Goal: Task Accomplishment & Management: Manage account settings

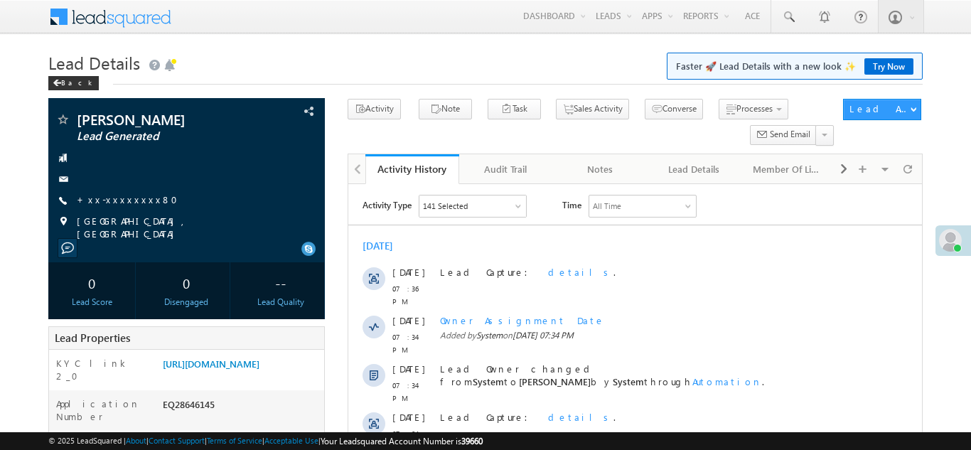
click at [106, 198] on link "+xx-xxxxxxxx80" at bounding box center [131, 199] width 109 height 12
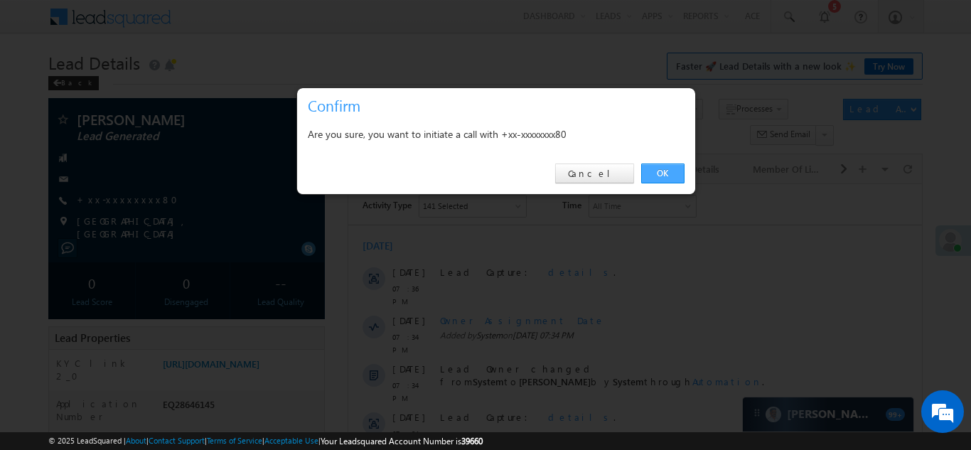
click at [660, 173] on link "OK" at bounding box center [662, 174] width 43 height 20
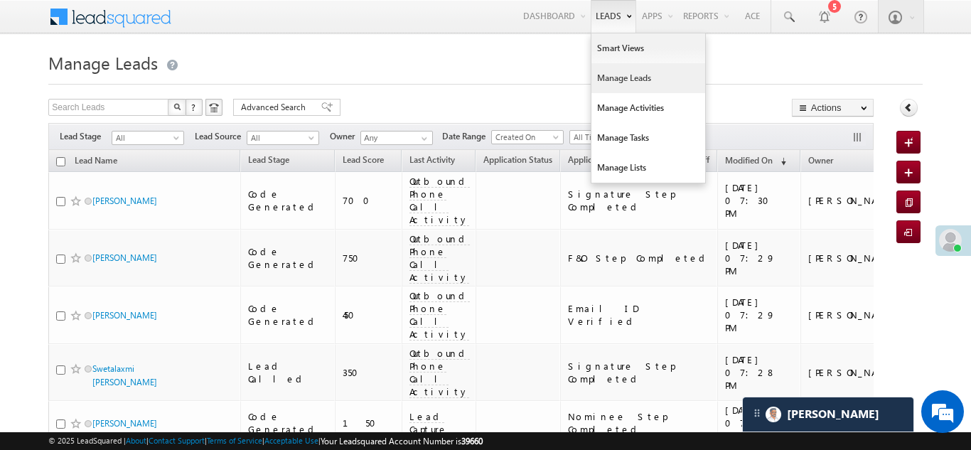
click at [611, 81] on link "Manage Leads" at bounding box center [649, 78] width 114 height 30
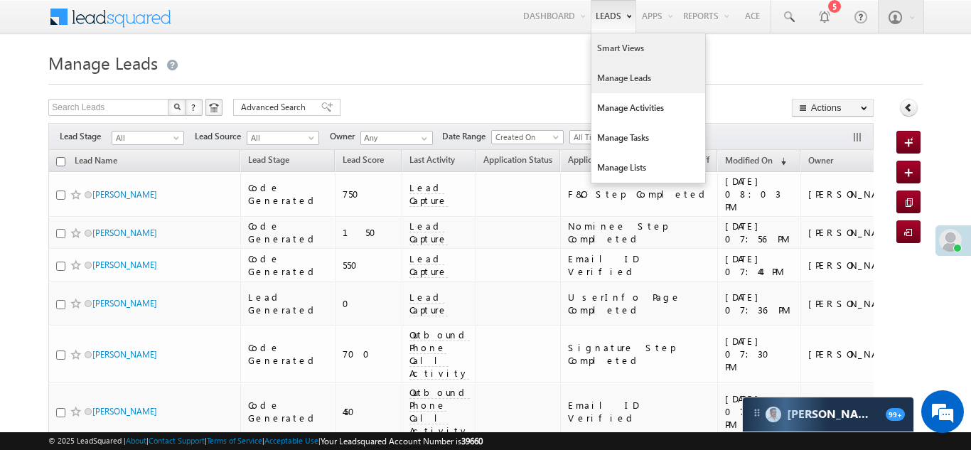
click at [606, 53] on link "Smart Views" at bounding box center [649, 48] width 114 height 30
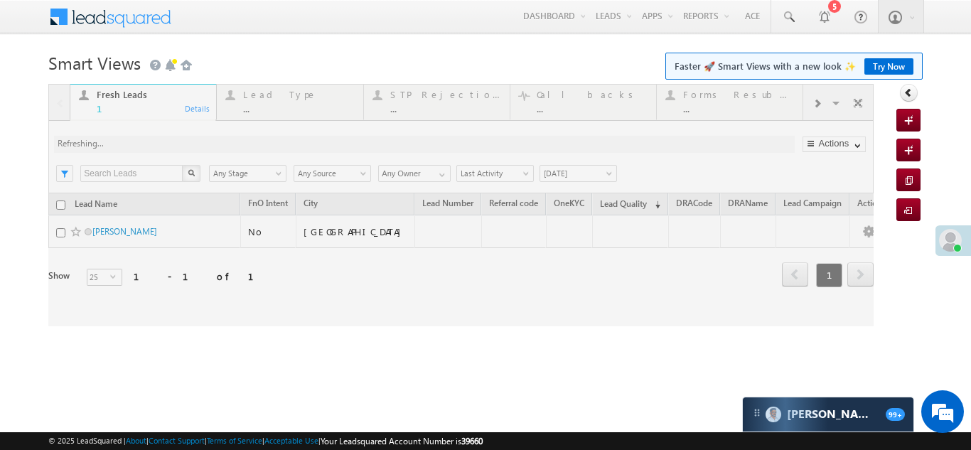
click at [816, 104] on span at bounding box center [817, 103] width 9 height 11
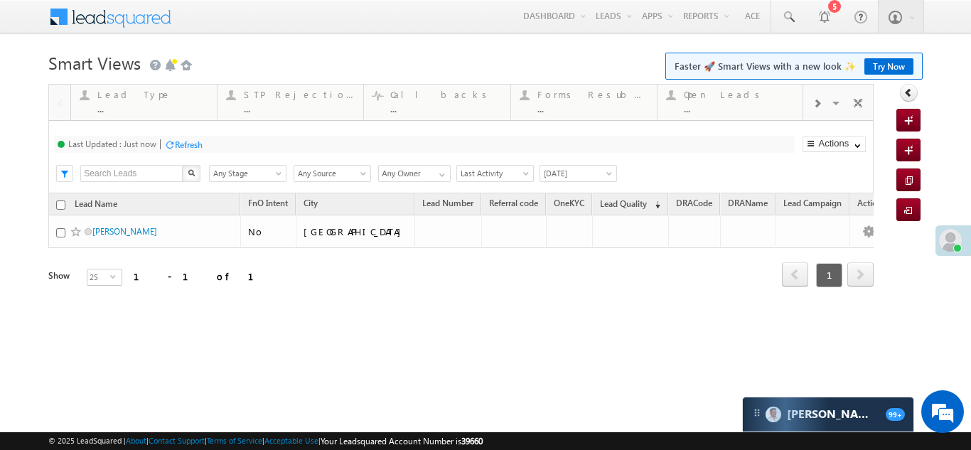
click at [816, 104] on span at bounding box center [817, 103] width 9 height 11
click at [741, 100] on div "Coded Today" at bounding box center [739, 94] width 111 height 11
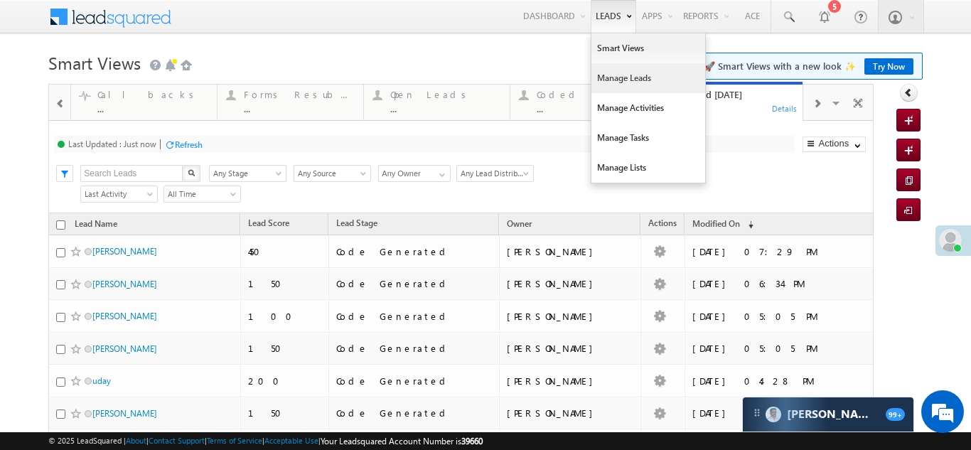
click at [599, 87] on link "Manage Leads" at bounding box center [649, 78] width 114 height 30
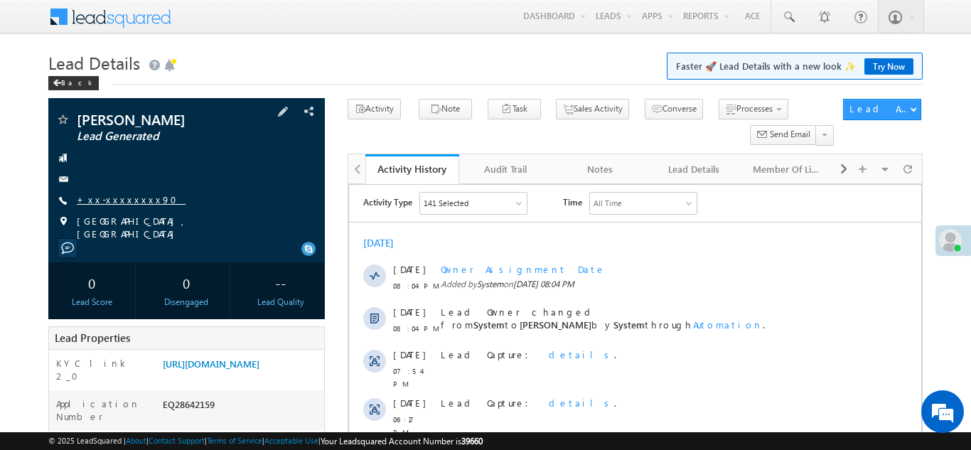
click at [126, 200] on link "+xx-xxxxxxxx90" at bounding box center [131, 199] width 109 height 12
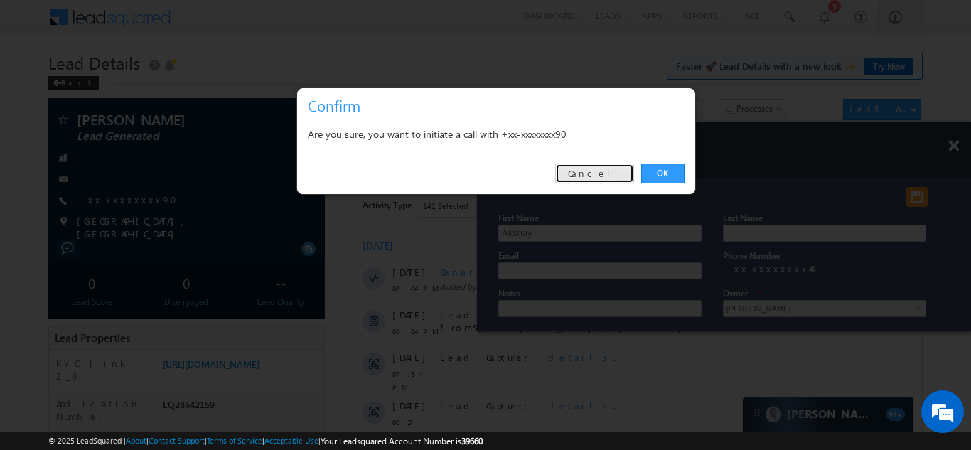
click at [620, 173] on link "Cancel" at bounding box center [594, 174] width 79 height 20
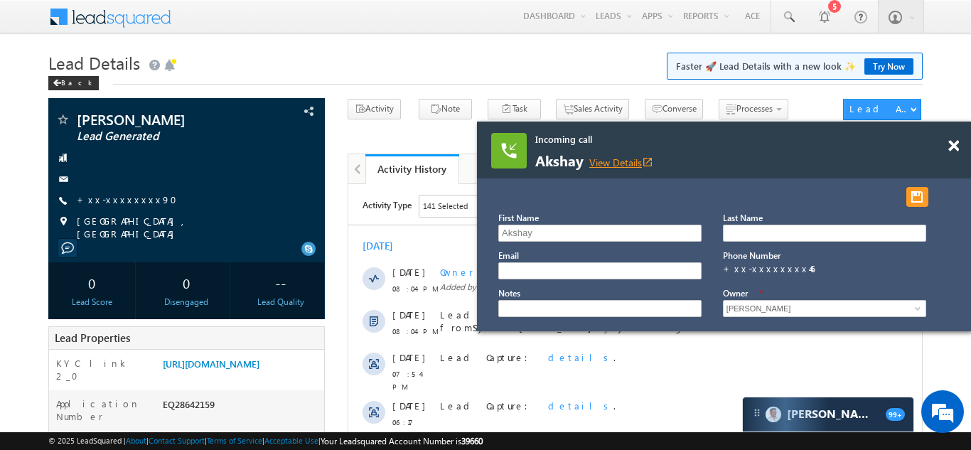
click at [616, 158] on link "View Details open_in_new" at bounding box center [621, 163] width 64 height 14
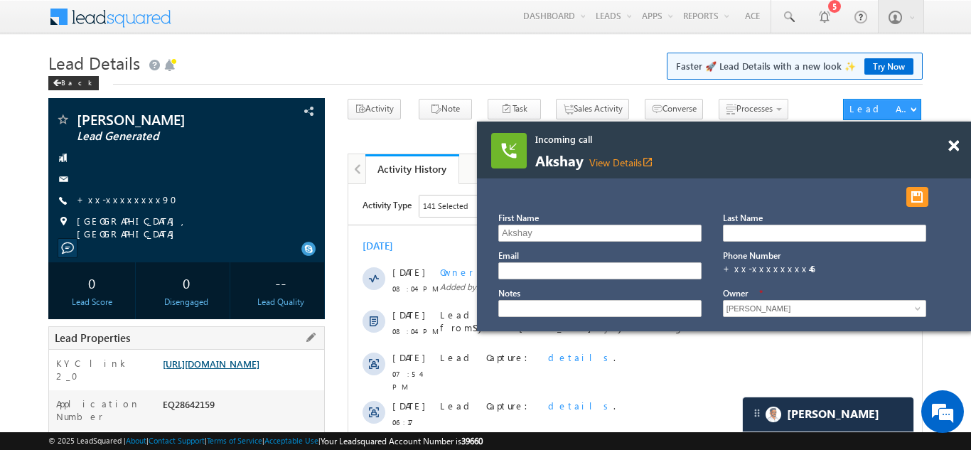
click at [236, 370] on link "https://angelbroking1-pk3em7sa.customui-test.leadsquared.com?leadId=492f7f82-ec…" at bounding box center [211, 364] width 97 height 12
click at [116, 201] on link "+xx-xxxxxxxx90" at bounding box center [131, 199] width 109 height 12
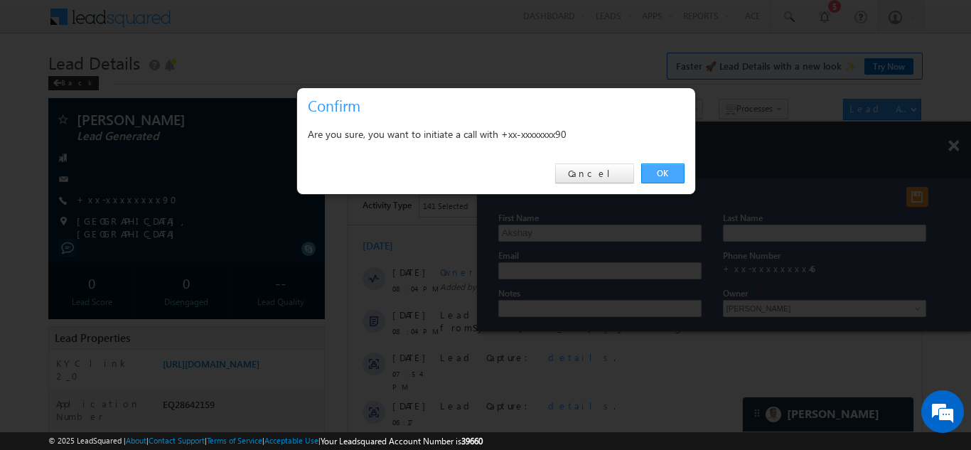
click at [663, 173] on link "OK" at bounding box center [662, 174] width 43 height 20
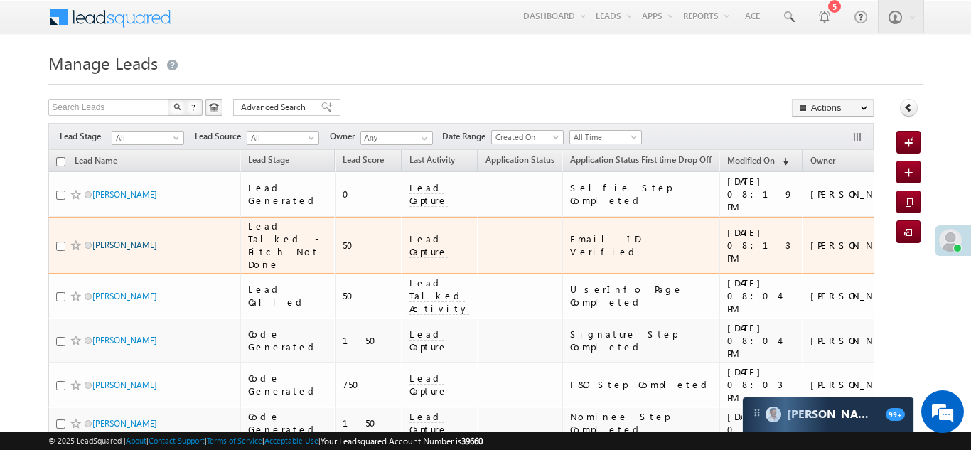
click at [107, 240] on link "[PERSON_NAME]" at bounding box center [124, 245] width 65 height 11
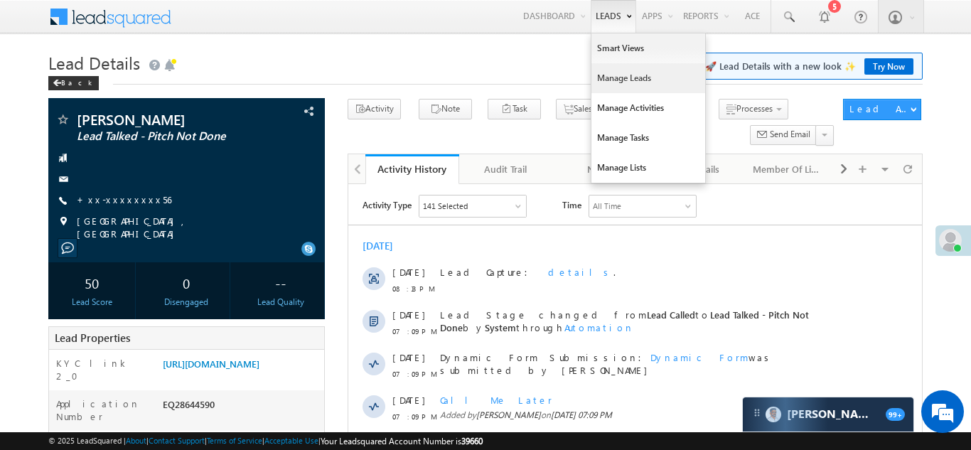
click at [617, 72] on link "Manage Leads" at bounding box center [649, 78] width 114 height 30
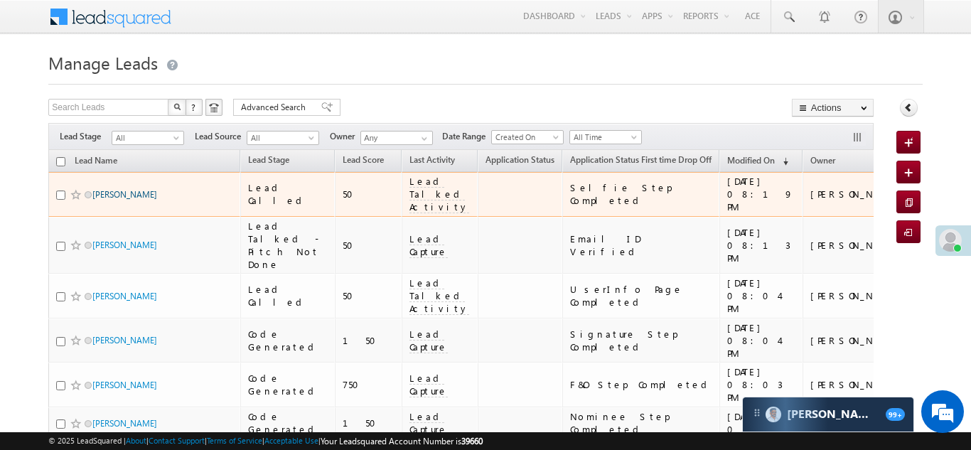
click at [127, 189] on link "[PERSON_NAME]" at bounding box center [124, 194] width 65 height 11
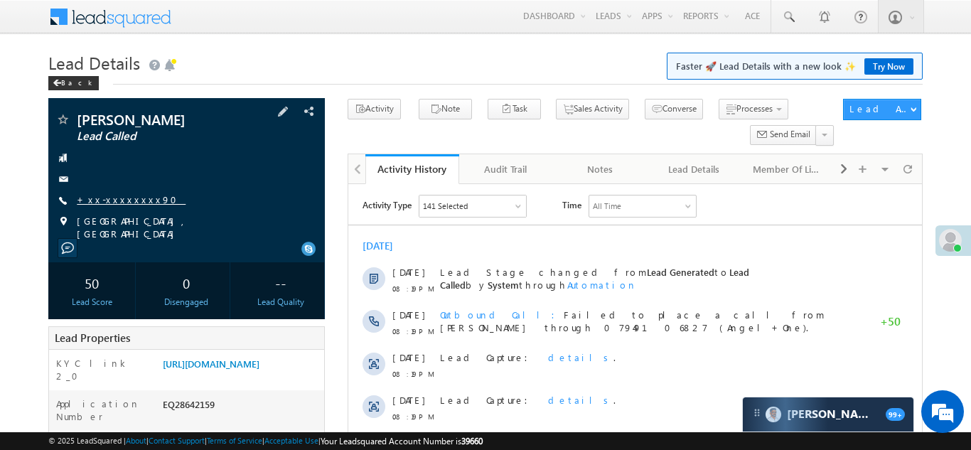
click at [107, 200] on link "+xx-xxxxxxxx90" at bounding box center [131, 199] width 109 height 12
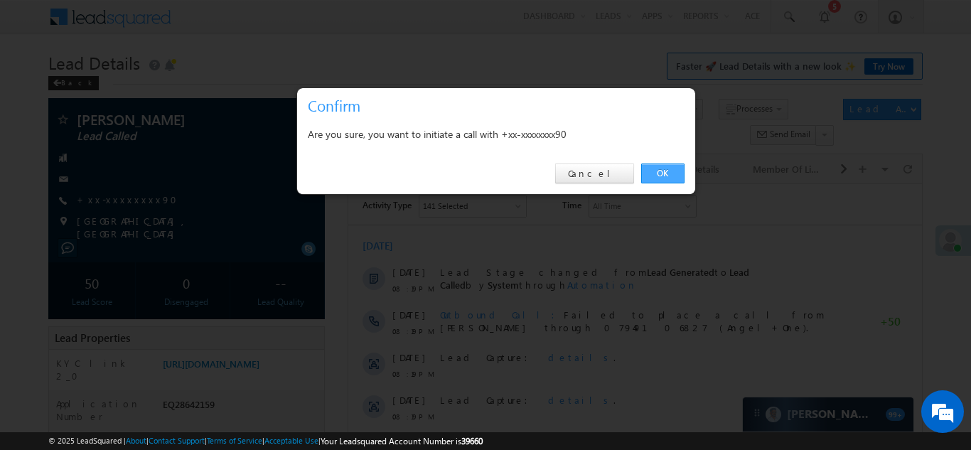
click at [648, 173] on link "OK" at bounding box center [662, 174] width 43 height 20
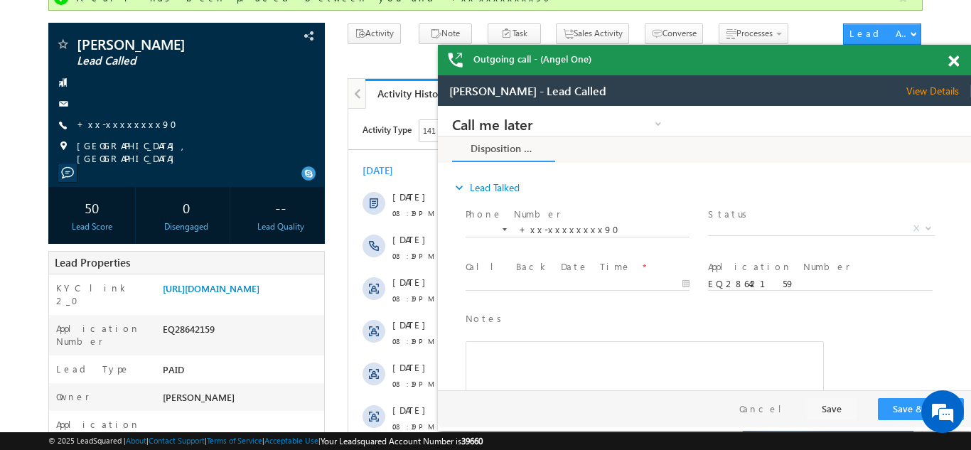
click at [951, 59] on span at bounding box center [953, 61] width 11 height 12
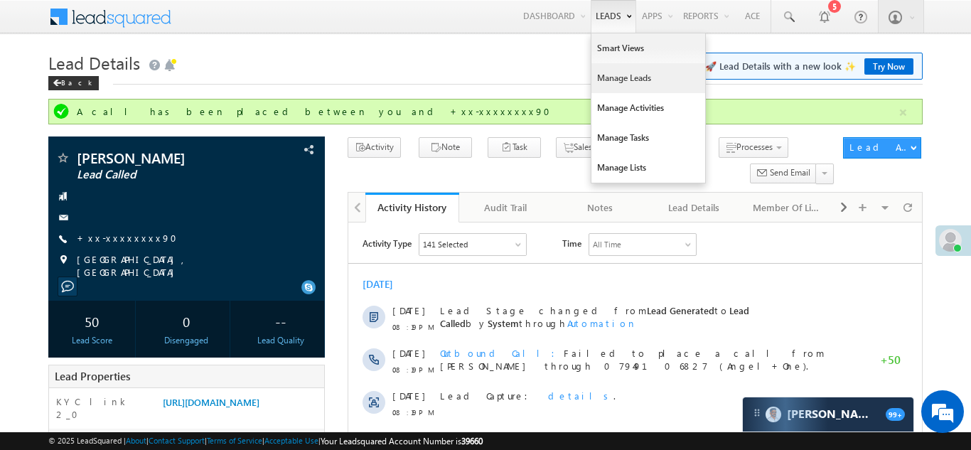
click at [609, 76] on link "Manage Leads" at bounding box center [649, 78] width 114 height 30
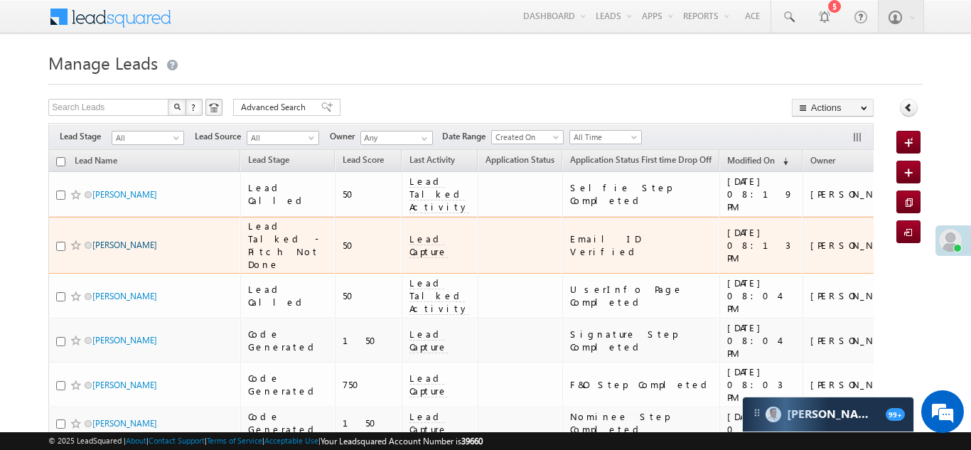
click at [104, 240] on link "[PERSON_NAME]" at bounding box center [124, 245] width 65 height 11
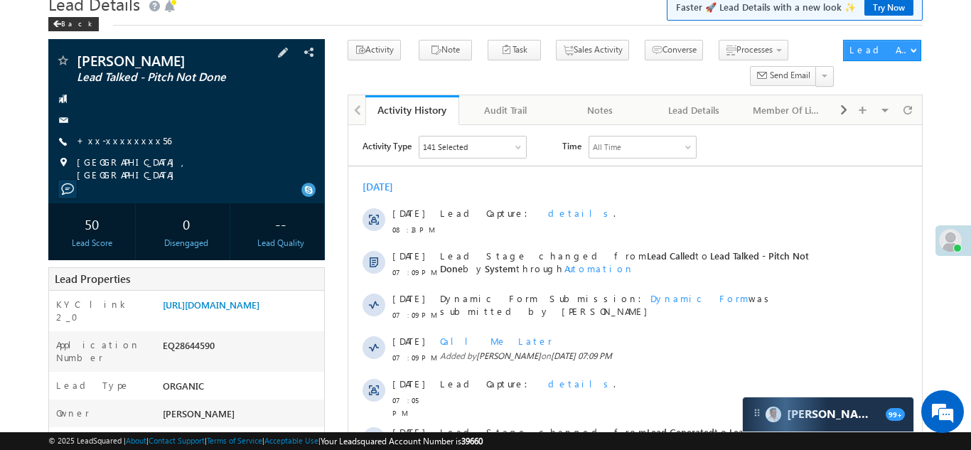
scroll to position [57, 0]
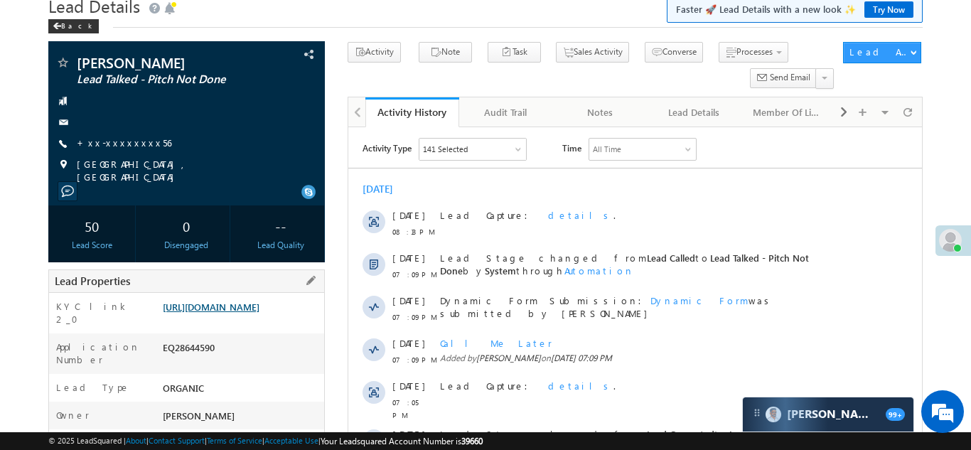
click at [239, 313] on link "https://angelbroking1-pk3em7sa.customui-test.leadsquared.com?leadId=1783814c-3c…" at bounding box center [211, 307] width 97 height 12
click at [129, 144] on link "+xx-xxxxxxxx56" at bounding box center [124, 143] width 95 height 12
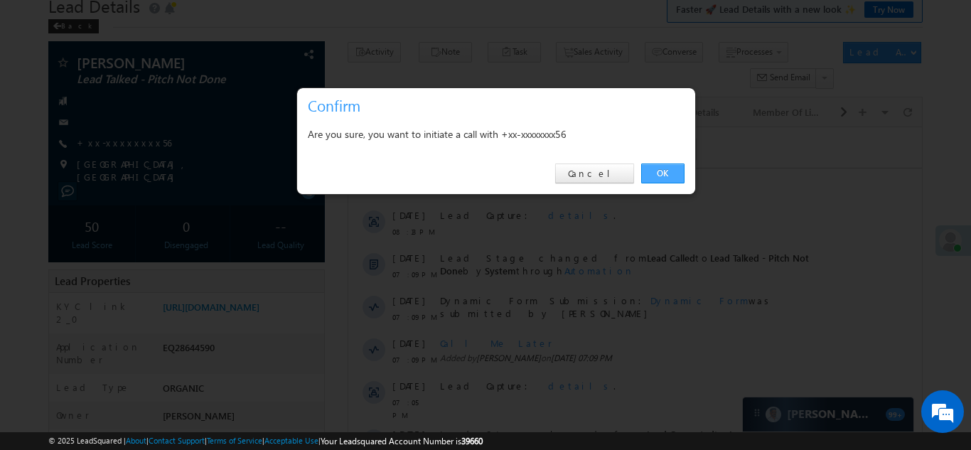
click at [658, 169] on link "OK" at bounding box center [662, 174] width 43 height 20
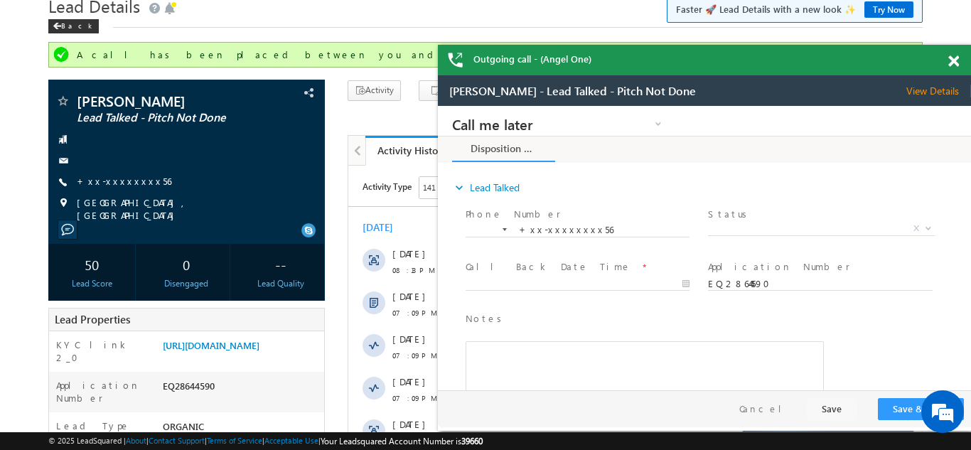
click at [953, 60] on span at bounding box center [953, 61] width 11 height 12
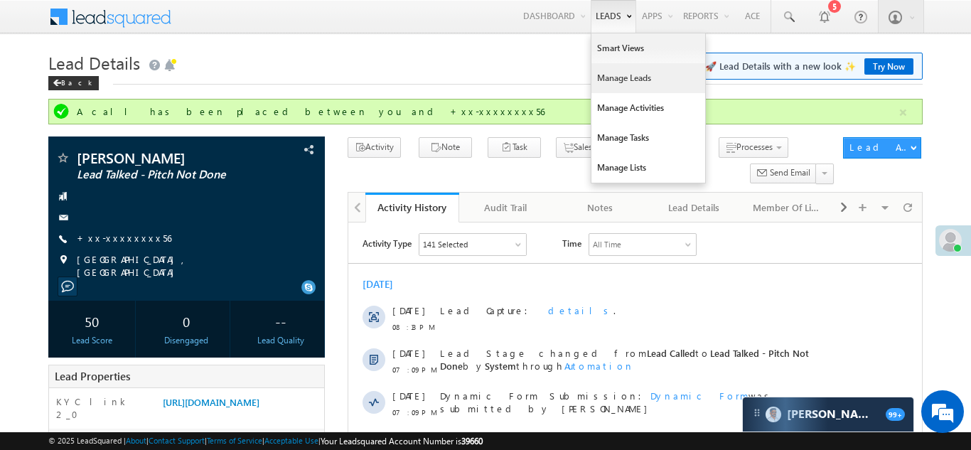
click at [606, 78] on link "Manage Leads" at bounding box center [649, 78] width 114 height 30
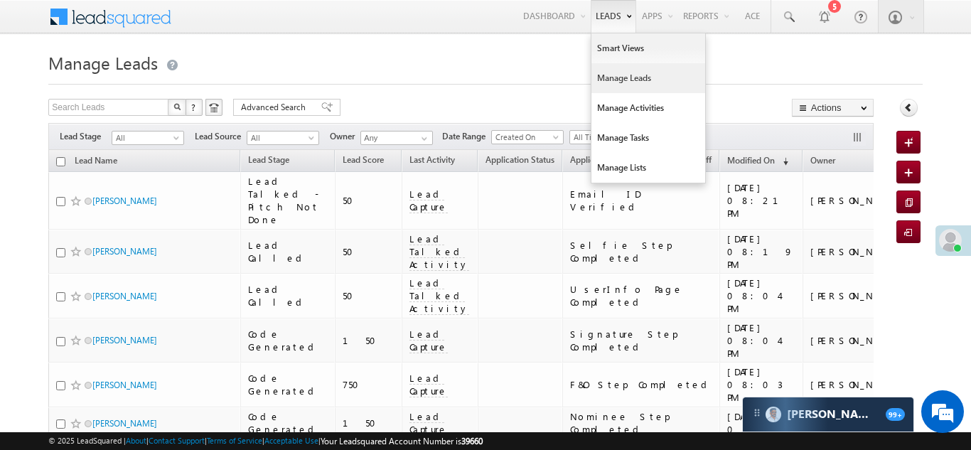
click at [615, 80] on link "Manage Leads" at bounding box center [649, 78] width 114 height 30
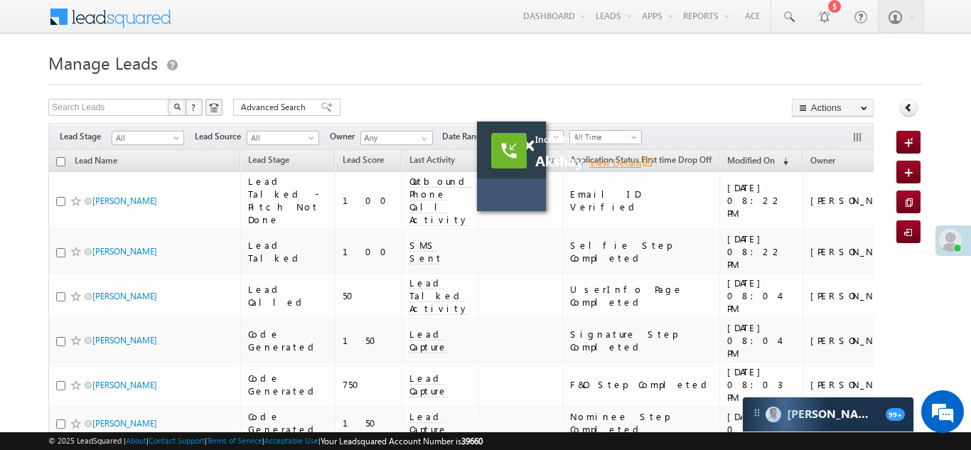
click at [621, 164] on link "View Details open_in_new" at bounding box center [621, 163] width 64 height 14
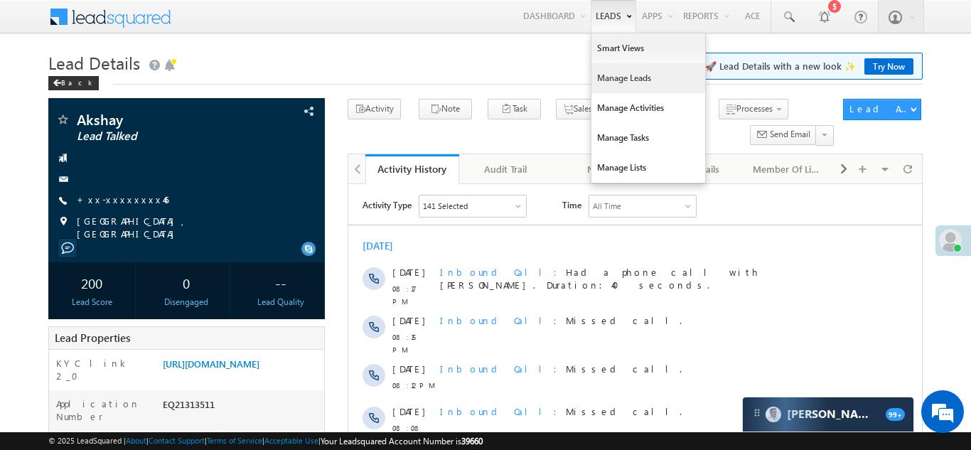
click at [611, 81] on link "Manage Leads" at bounding box center [649, 78] width 114 height 30
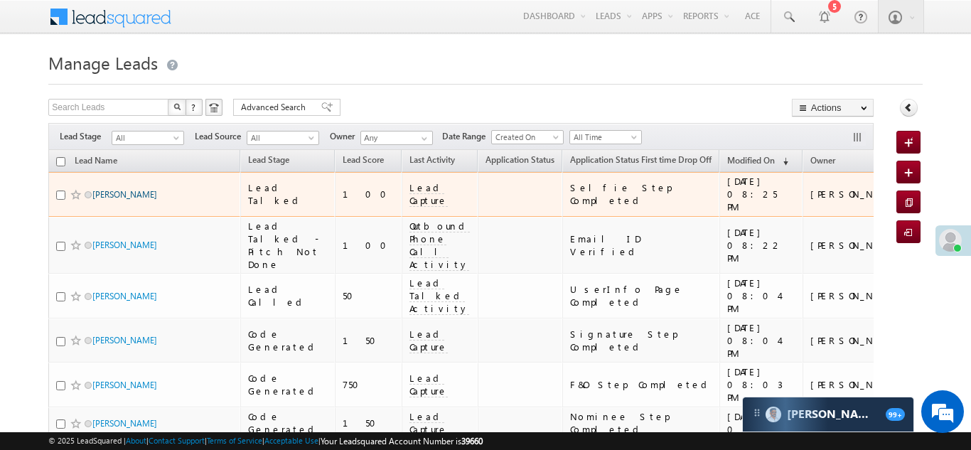
click at [124, 189] on link "Vishal Anbhule" at bounding box center [124, 194] width 65 height 11
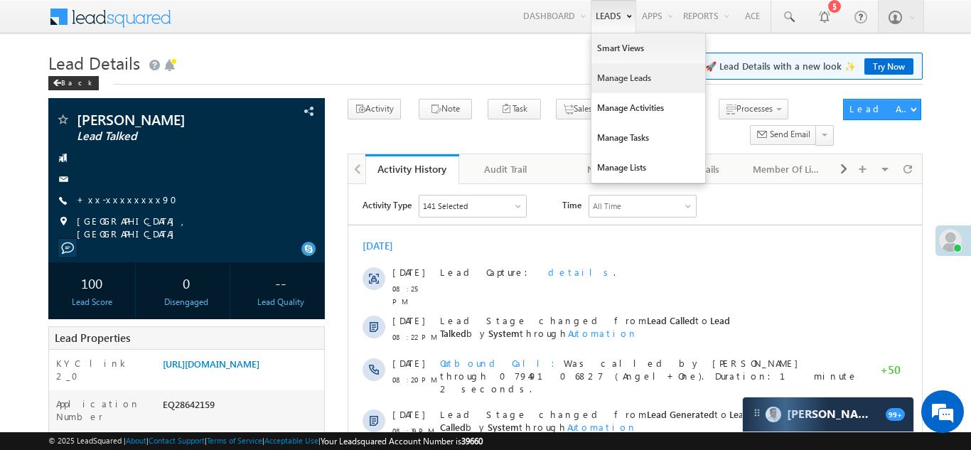
click at [609, 78] on link "Manage Leads" at bounding box center [649, 78] width 114 height 30
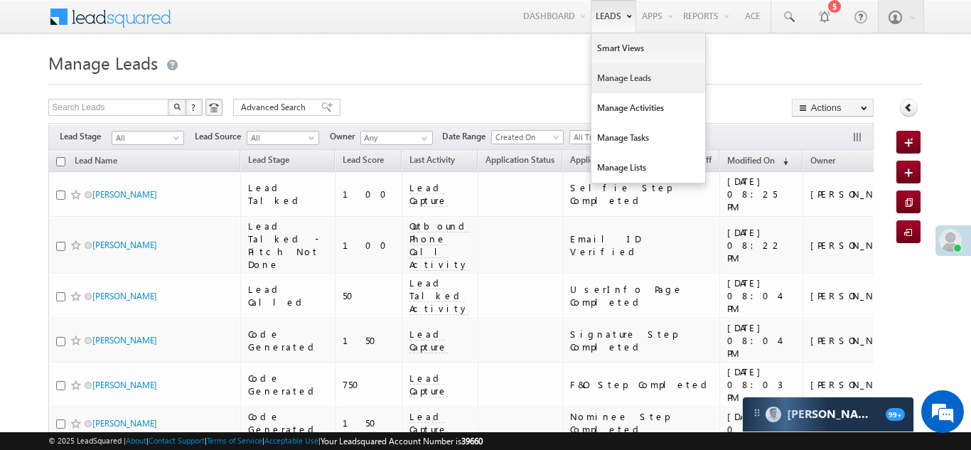
click at [601, 79] on link "Manage Leads" at bounding box center [649, 78] width 114 height 30
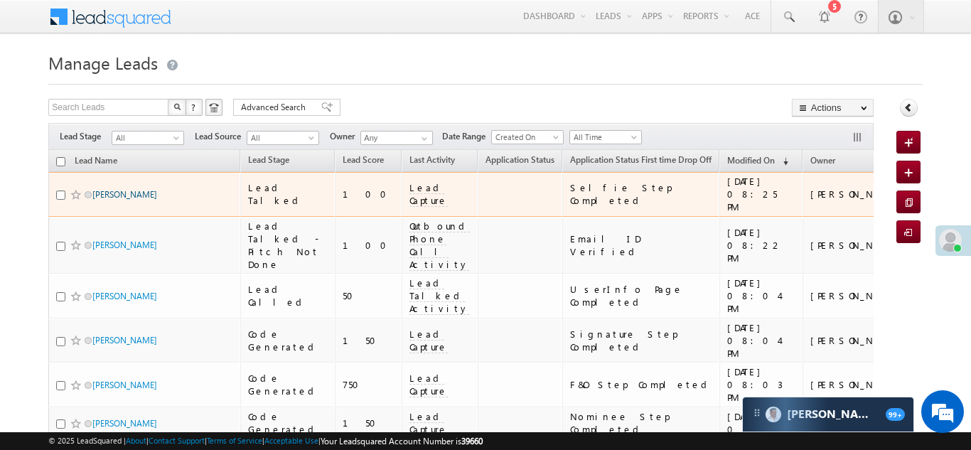
click at [97, 189] on link "[PERSON_NAME]" at bounding box center [124, 194] width 65 height 11
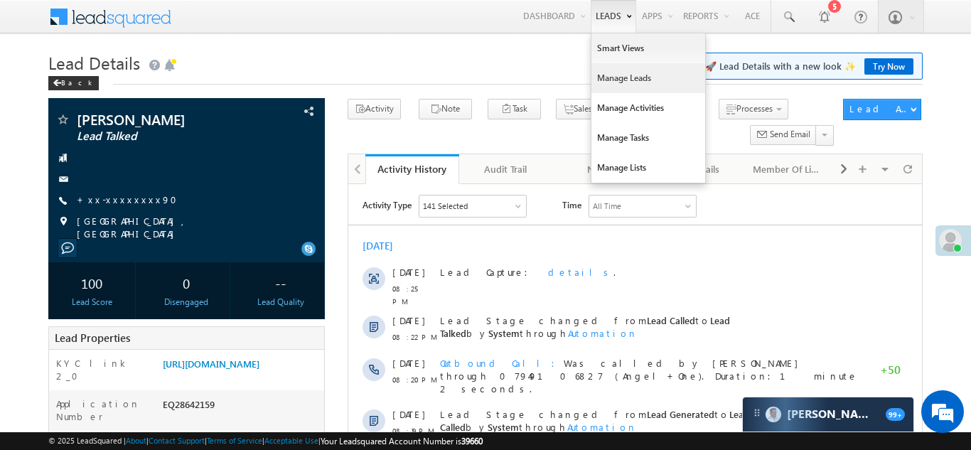
click at [611, 77] on link "Manage Leads" at bounding box center [649, 78] width 114 height 30
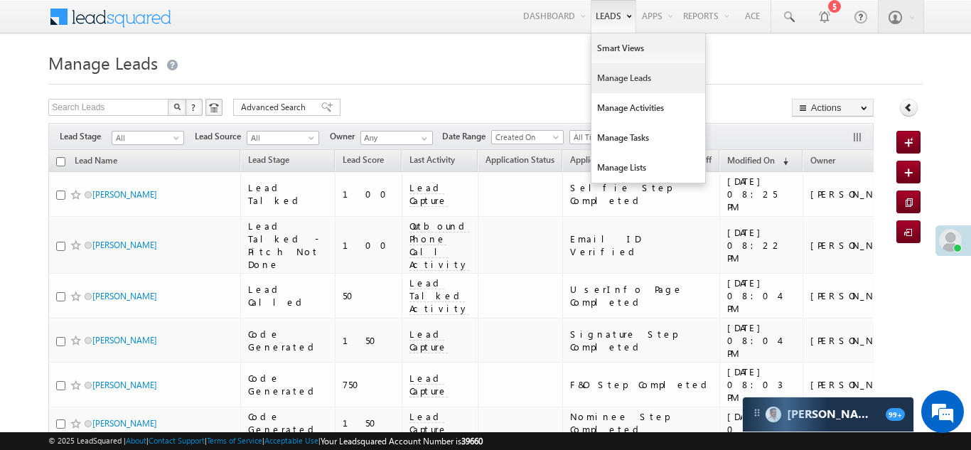
click at [615, 74] on link "Manage Leads" at bounding box center [649, 78] width 114 height 30
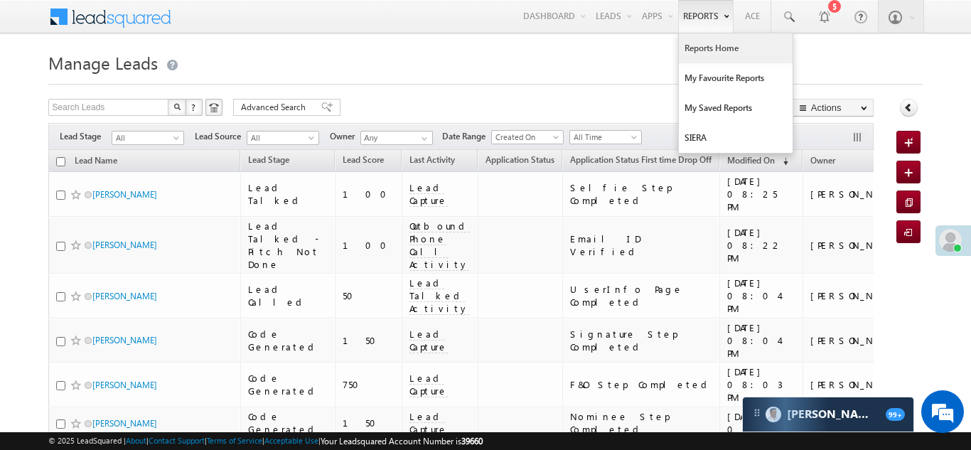
click at [702, 46] on link "Reports Home" at bounding box center [736, 48] width 114 height 30
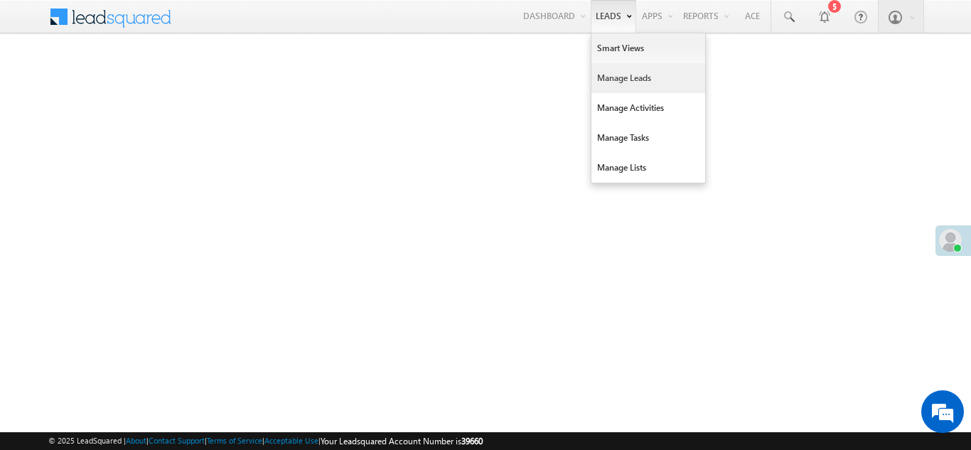
click at [616, 83] on link "Manage Leads" at bounding box center [649, 78] width 114 height 30
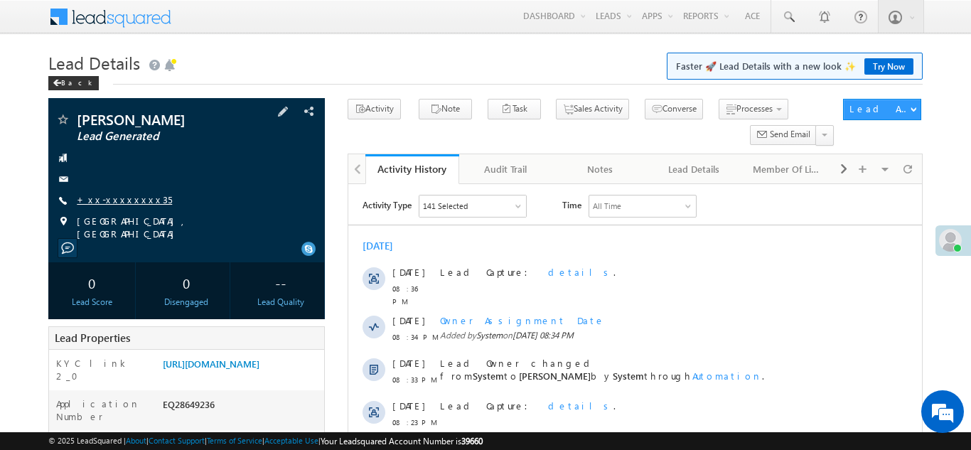
click at [127, 197] on link "+xx-xxxxxxxx35" at bounding box center [124, 199] width 95 height 12
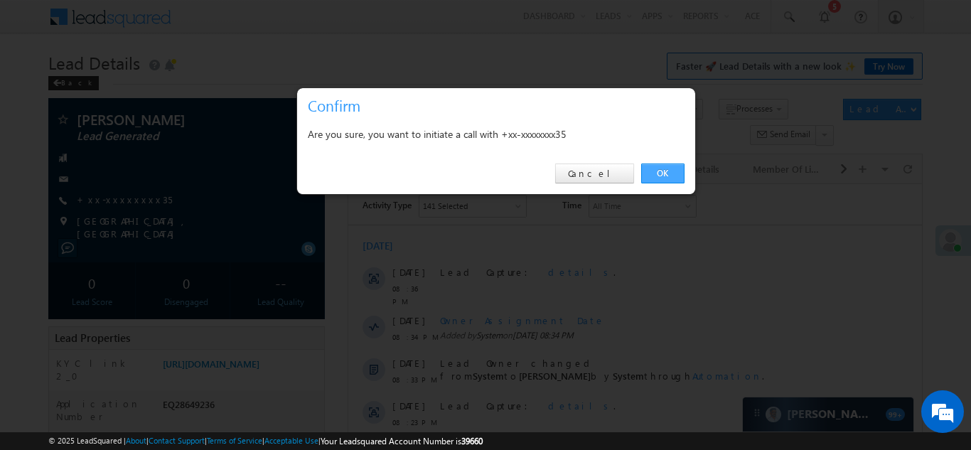
click at [653, 171] on link "OK" at bounding box center [662, 174] width 43 height 20
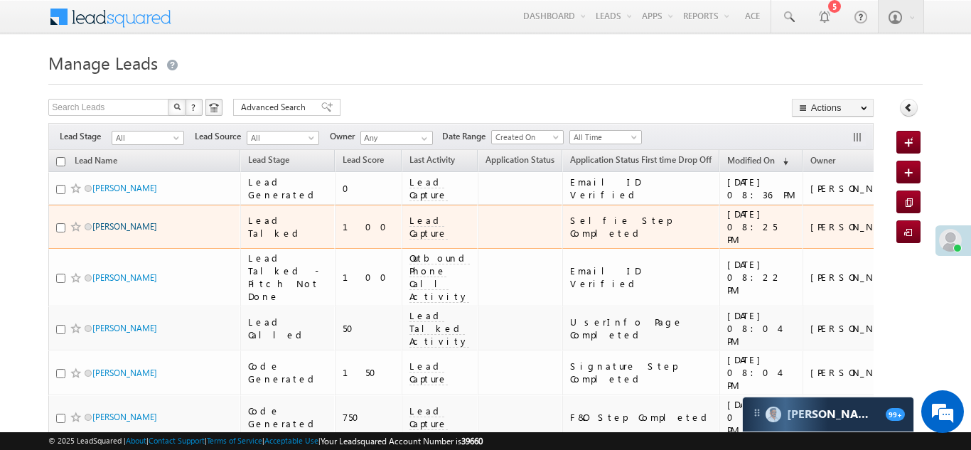
click at [116, 221] on link "[PERSON_NAME]" at bounding box center [124, 226] width 65 height 11
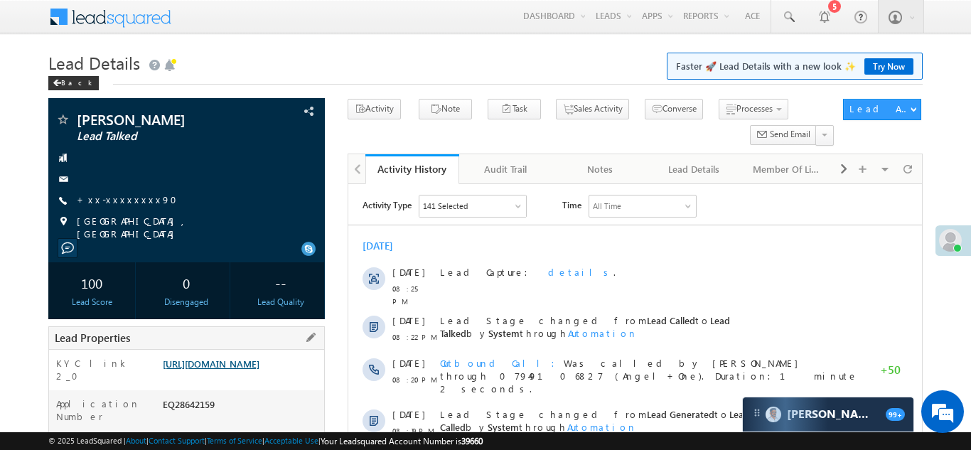
click at [247, 358] on link "https://angelbroking1-pk3em7sa.customui-test.leadsquared.com?leadId=492f7f82-ec…" at bounding box center [211, 364] width 97 height 12
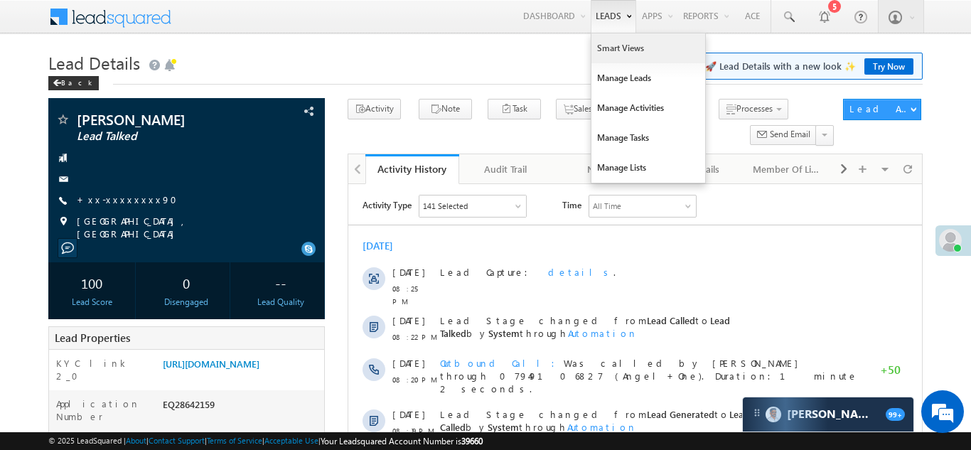
click at [612, 44] on link "Smart Views" at bounding box center [649, 48] width 114 height 30
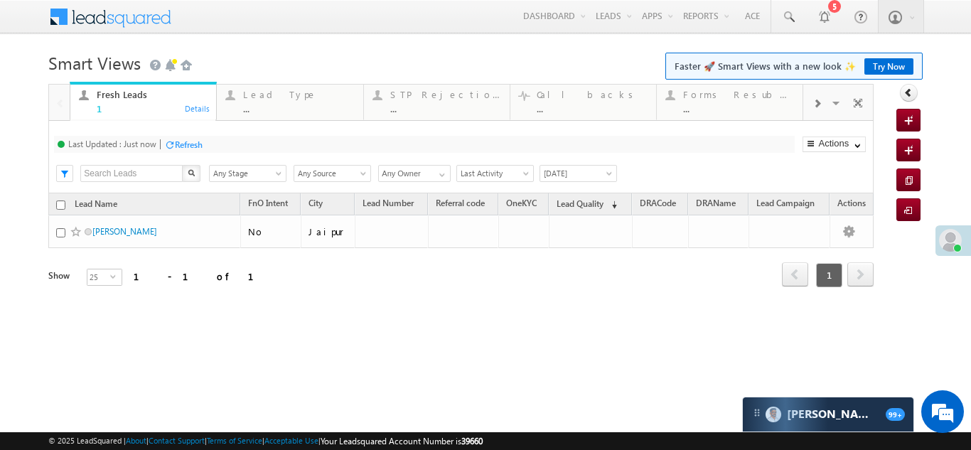
click at [816, 102] on span at bounding box center [817, 103] width 9 height 11
click at [735, 103] on div "..." at bounding box center [739, 108] width 111 height 11
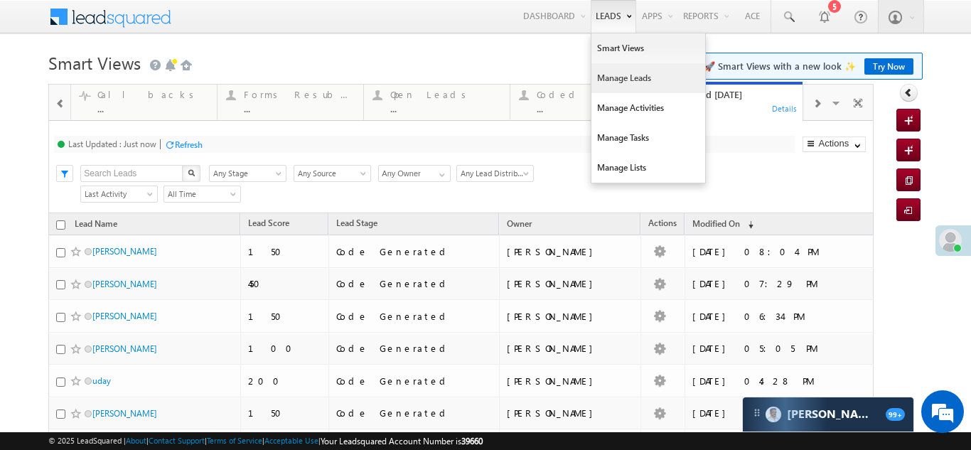
click at [606, 81] on link "Manage Leads" at bounding box center [649, 78] width 114 height 30
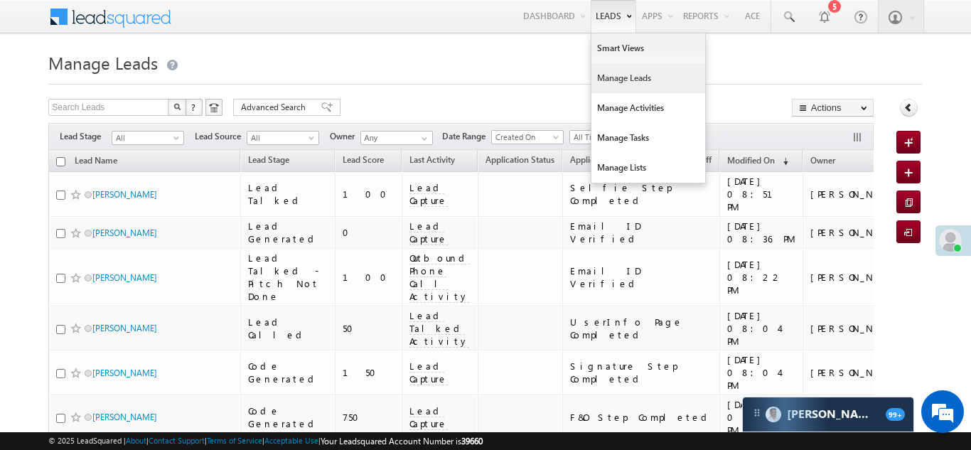
click at [606, 82] on link "Manage Leads" at bounding box center [649, 78] width 114 height 30
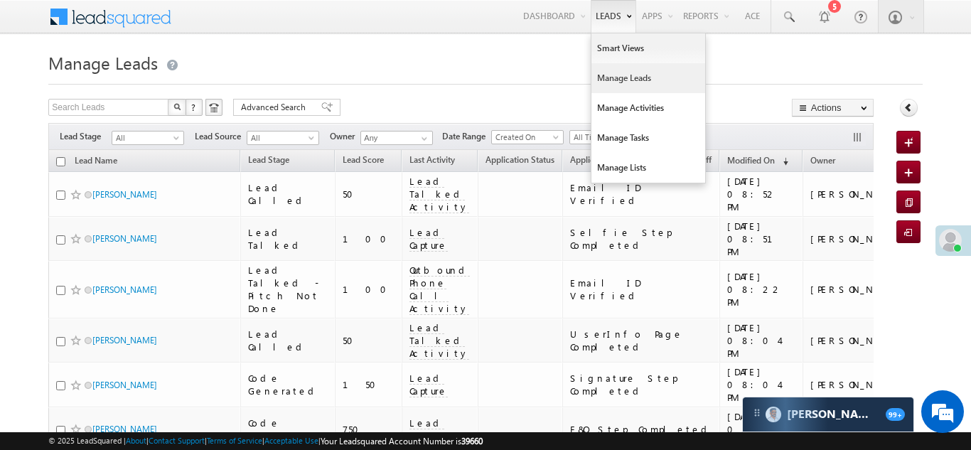
click at [614, 73] on link "Manage Leads" at bounding box center [649, 78] width 114 height 30
click at [617, 80] on link "Manage Leads" at bounding box center [649, 78] width 114 height 30
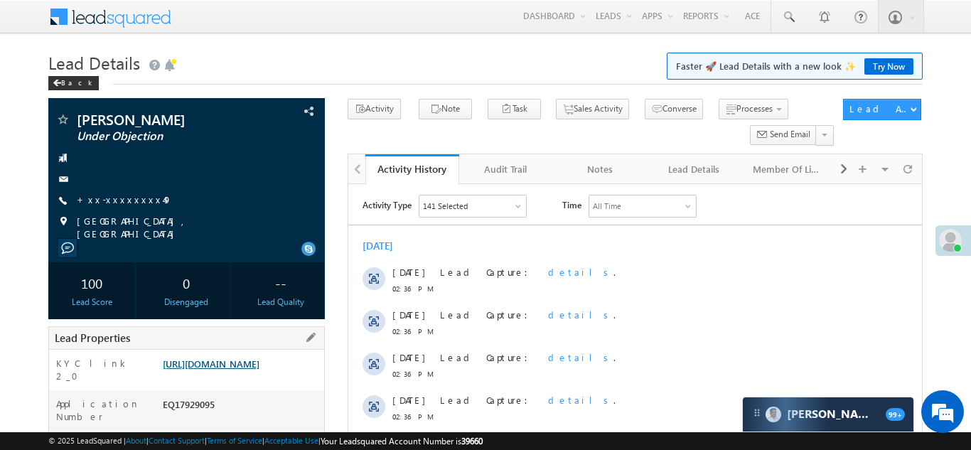
click at [255, 366] on link "https://angelbroking1-pk3em7sa.customui-test.leadsquared.com?leadId=fe3eb83c-a2…" at bounding box center [211, 364] width 97 height 12
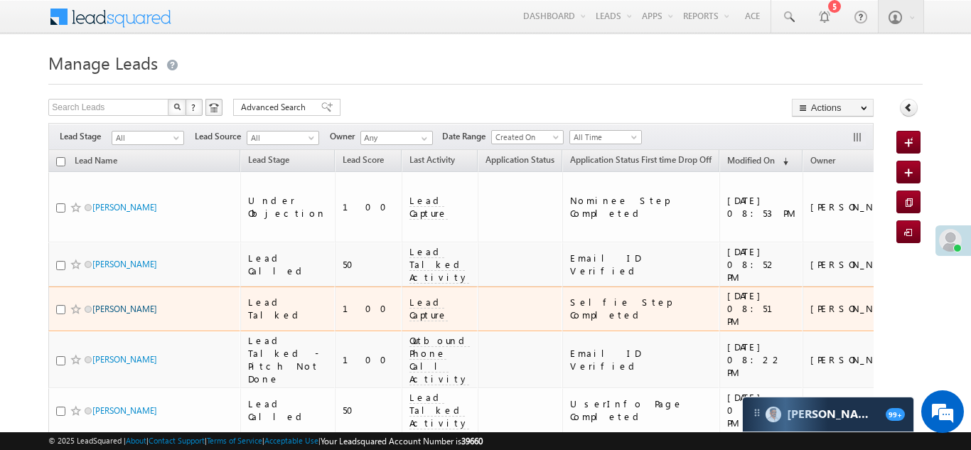
click at [132, 304] on link "Vishal Anbhule" at bounding box center [124, 309] width 65 height 11
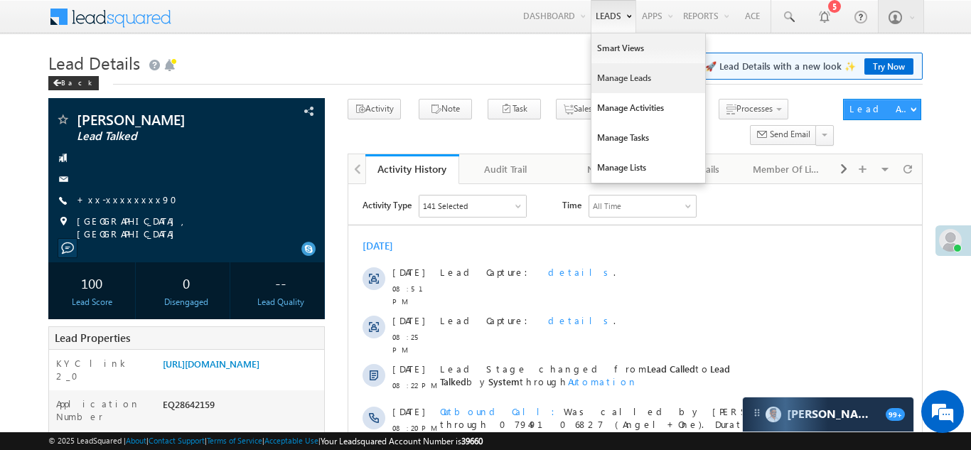
click at [607, 83] on link "Manage Leads" at bounding box center [649, 78] width 114 height 30
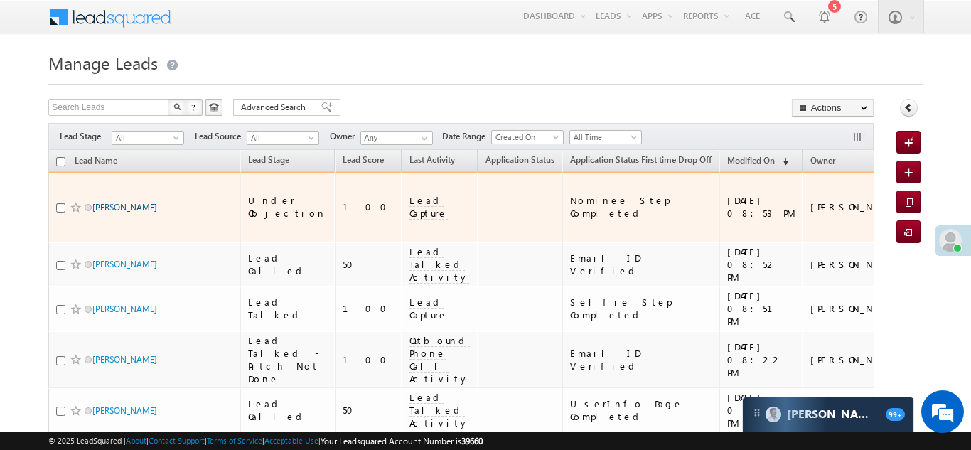
click at [118, 202] on link "[PERSON_NAME]" at bounding box center [124, 207] width 65 height 11
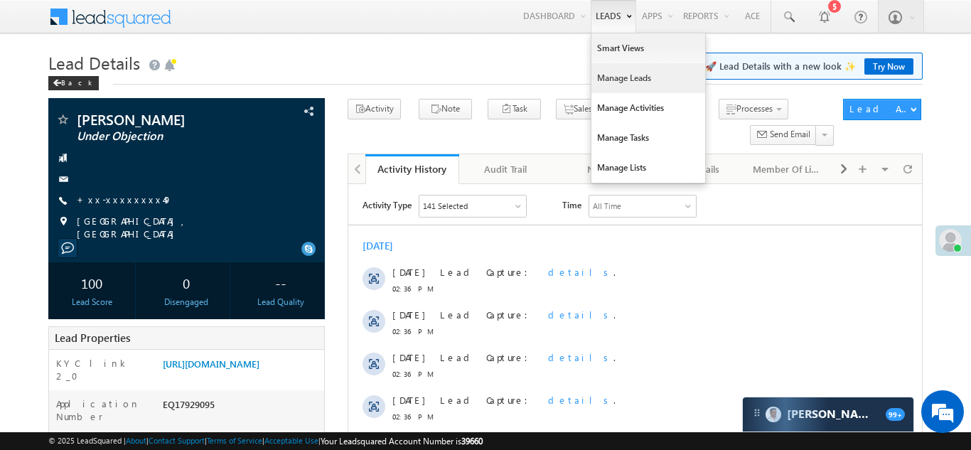
click at [606, 85] on link "Manage Leads" at bounding box center [649, 78] width 114 height 30
